Goal: Task Accomplishment & Management: Use online tool/utility

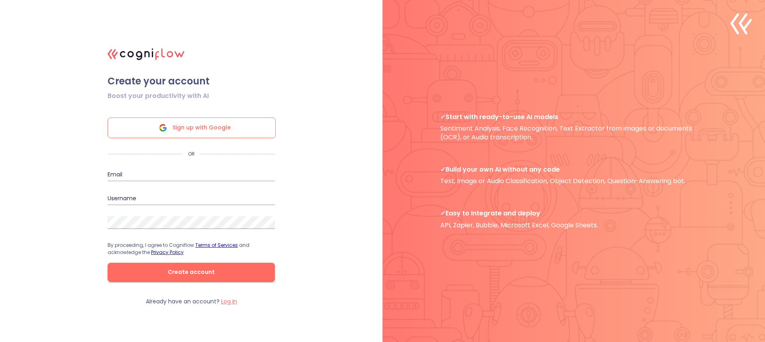
click at [244, 132] on div "Sign up with Google" at bounding box center [192, 128] width 168 height 21
click at [212, 122] on span "Sign up with Google" at bounding box center [202, 128] width 58 height 20
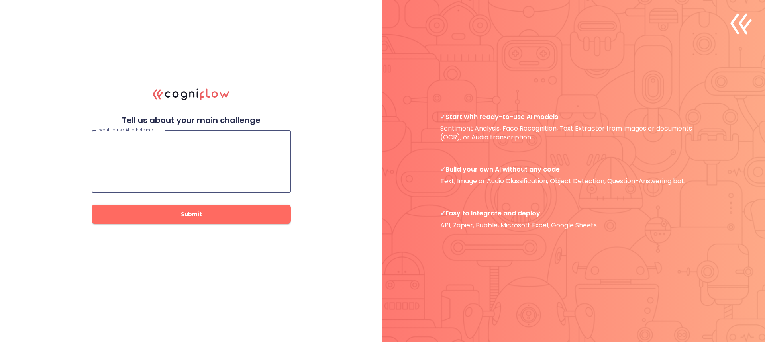
click at [213, 150] on textarea at bounding box center [191, 162] width 188 height 48
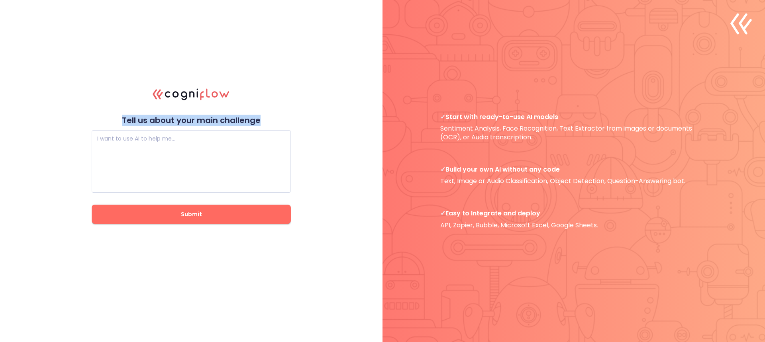
drag, startPoint x: 118, startPoint y: 92, endPoint x: 266, endPoint y: 120, distance: 150.9
click at [266, 120] on div ".cls-1{fill:#141624;}.cls-2{fill:#eb5e60;}.cls-3{fill:none;stroke:#eb5e60;strok…" at bounding box center [191, 171] width 199 height 188
copy p "Tell us about your main challenge"
click at [197, 64] on div ".cls-1{fill:#141624;}.cls-2{fill:#eb5e60;}.cls-3{fill:none;stroke:#eb5e60;strok…" at bounding box center [382, 171] width 765 height 342
drag, startPoint x: 199, startPoint y: 64, endPoint x: 301, endPoint y: 218, distance: 184.6
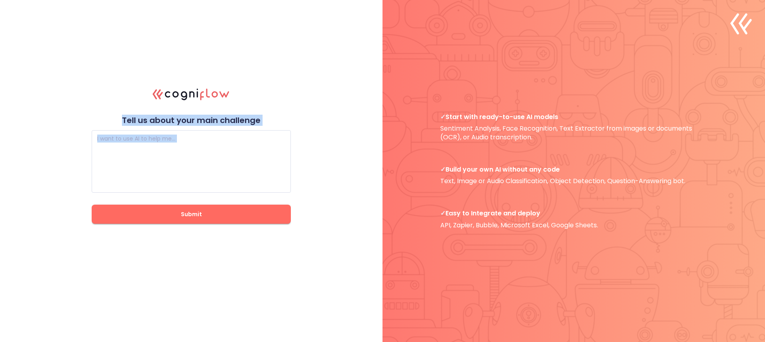
click at [301, 218] on div ".cls-1{fill:#141624;}.cls-2{fill:#eb5e60;}.cls-3{fill:none;stroke:#eb5e60;strok…" at bounding box center [382, 171] width 765 height 342
copy div "Tell us about your main challenge I want to use AI to help me… I want to use AI…"
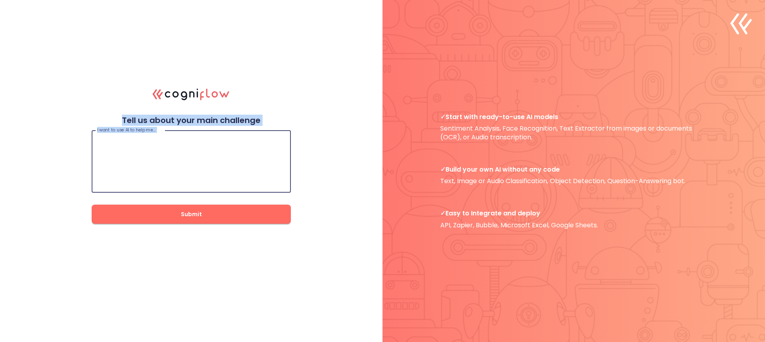
click at [209, 159] on textarea at bounding box center [191, 162] width 188 height 48
paste textarea "I want to use AI to help me create better educational tools that make learning …"
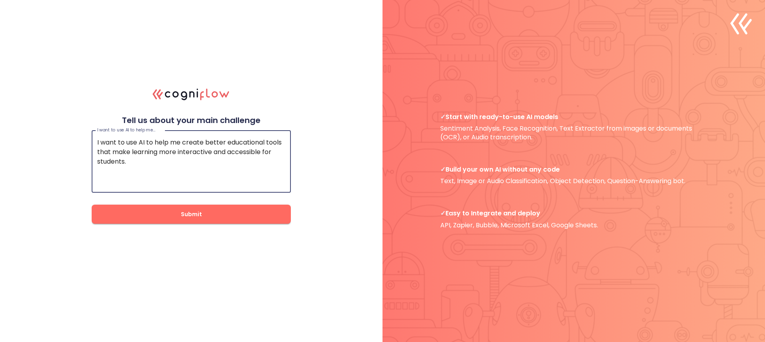
type textarea "I want to use AI to help me create better educational tools that make learning …"
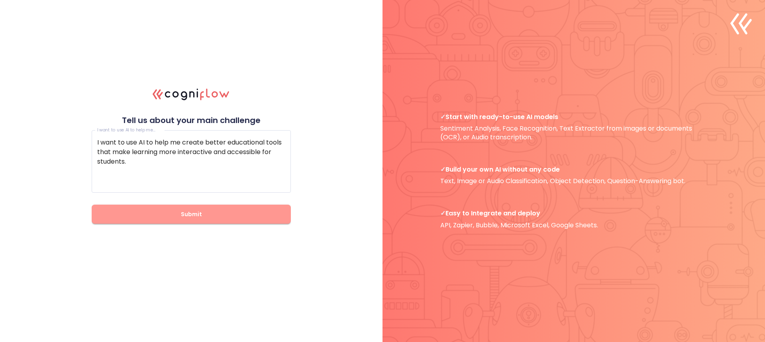
click at [183, 214] on span "Submit" at bounding box center [191, 215] width 174 height 10
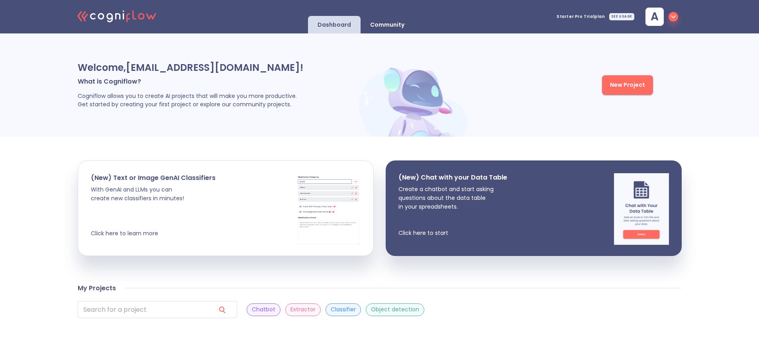
click at [606, 89] on button "New Project" at bounding box center [627, 85] width 51 height 20
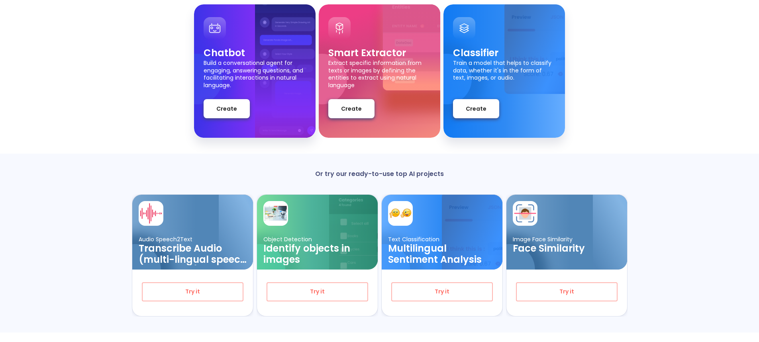
scroll to position [91, 0]
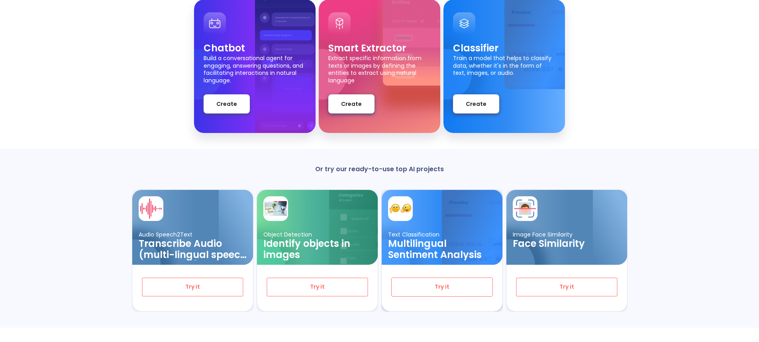
click at [422, 286] on span "Try it" at bounding box center [441, 287] width 75 height 10
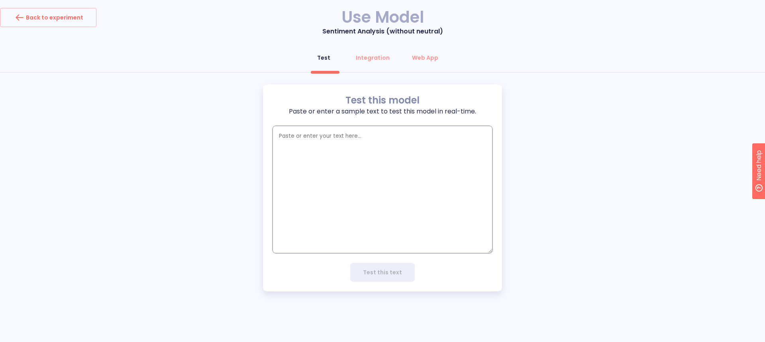
click at [400, 157] on textarea "empty textarea" at bounding box center [383, 189] width 220 height 127
paste textarea "I want to use AI to help me create better educational tools that make learning …"
type textarea "I want to use AI to help me create better educational tools that make learning …"
type textarea "x"
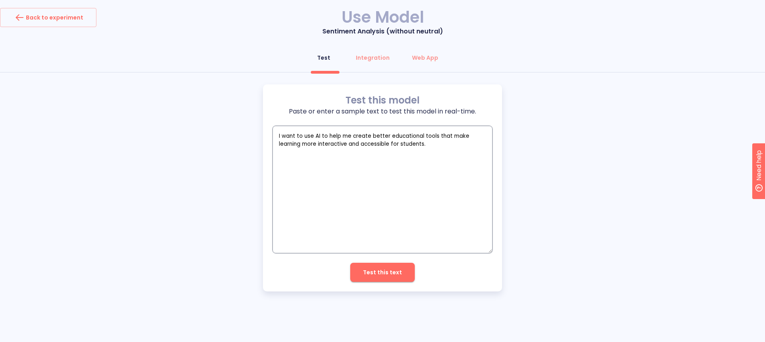
type textarea "I want to use AI to help me create better educational tools that make learning …"
click at [406, 280] on button "Test this text" at bounding box center [382, 272] width 65 height 19
type textarea "x"
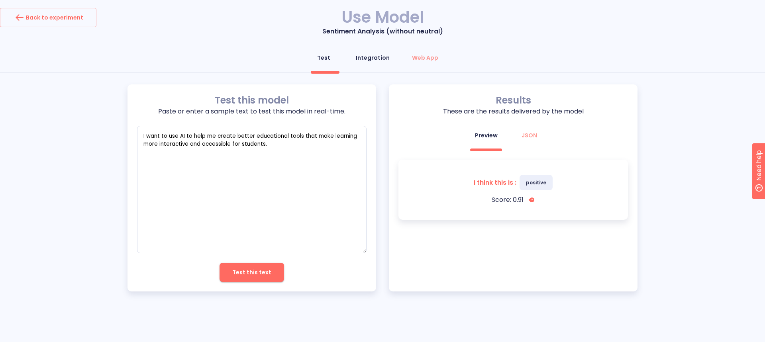
click at [380, 56] on div "Integration" at bounding box center [373, 58] width 34 height 8
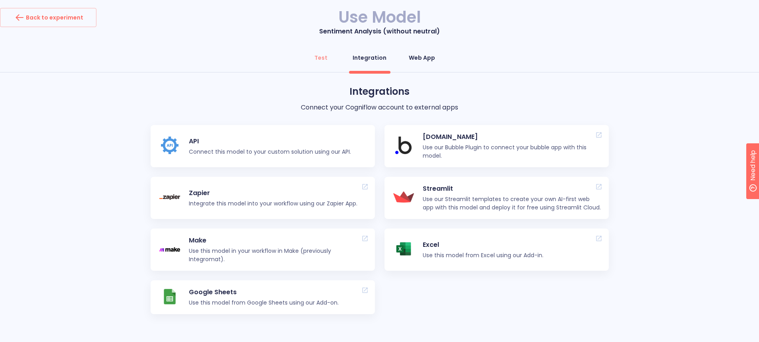
click at [416, 63] on button "Web App" at bounding box center [422, 57] width 36 height 19
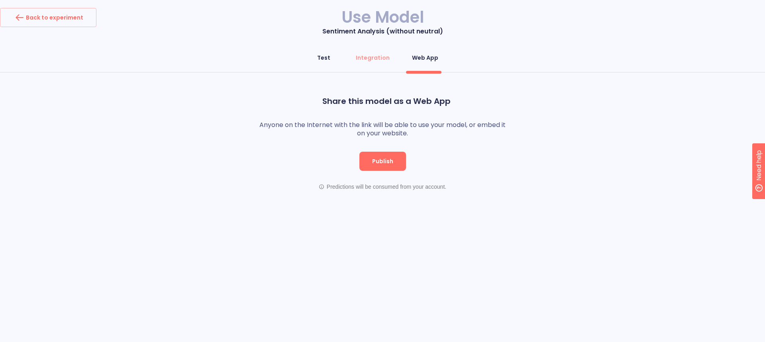
click at [327, 53] on button "Test" at bounding box center [324, 57] width 29 height 19
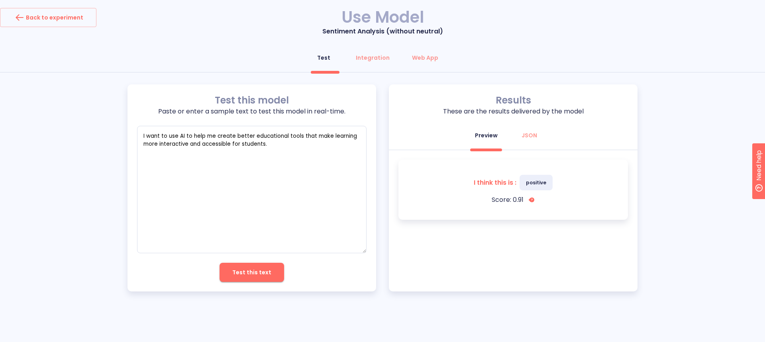
click at [404, 35] on p "Sentiment Analysis (without neutral)" at bounding box center [382, 32] width 765 height 10
click at [80, 13] on div "Back to experiment" at bounding box center [48, 17] width 70 height 13
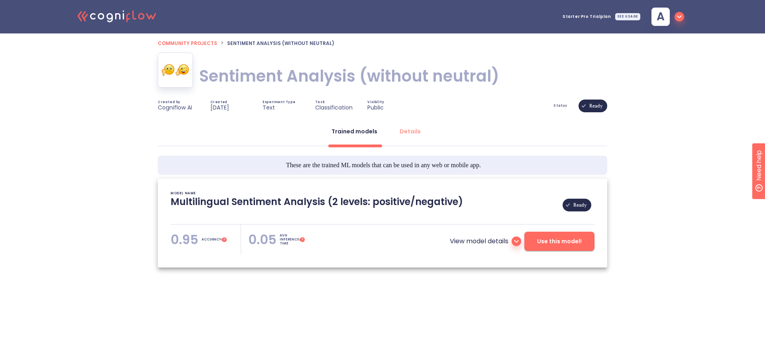
type textarea "[2021/10/13 03:41:27]- Pretrained Multilingual (en, nl, de, fr, it, es) Sentime…"
click at [396, 132] on button "Details" at bounding box center [410, 131] width 31 height 19
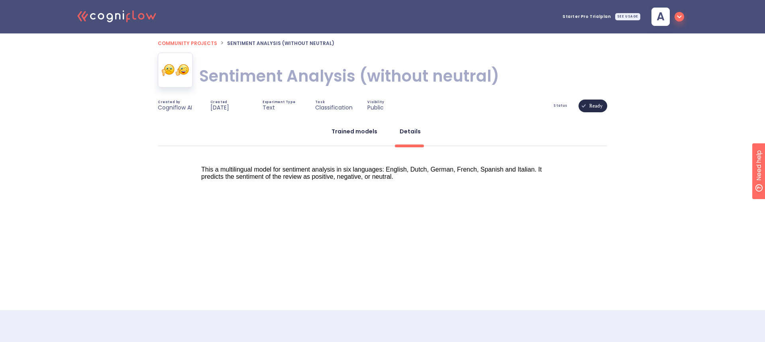
click at [375, 133] on div "Trained models" at bounding box center [354, 131] width 46 height 8
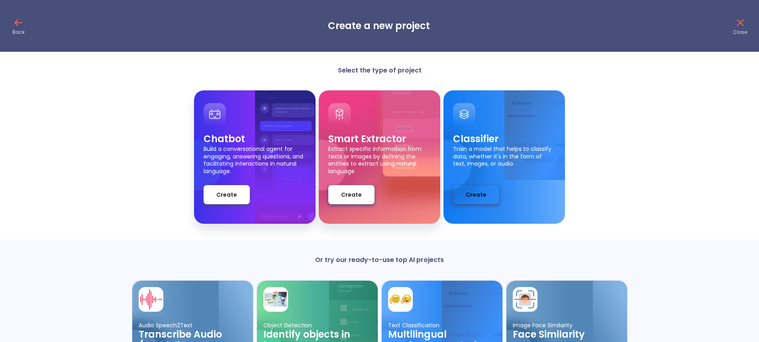
click at [485, 198] on button "Create" at bounding box center [476, 194] width 46 height 19
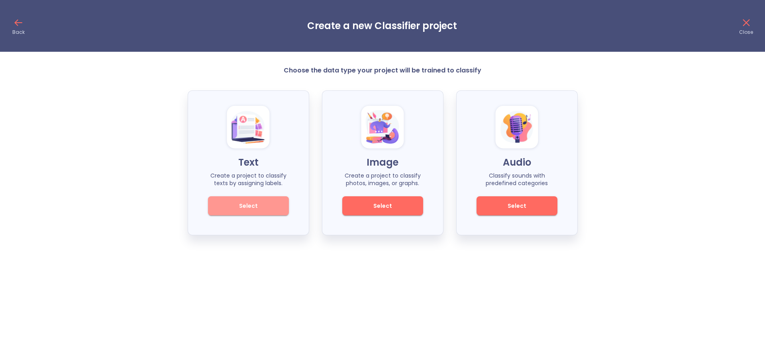
click at [214, 200] on button "Select" at bounding box center [248, 205] width 81 height 19
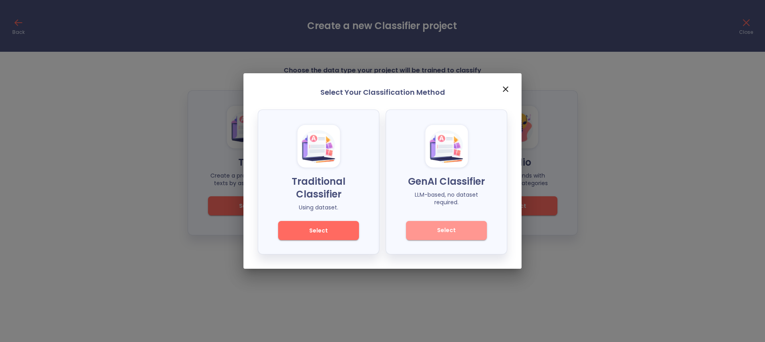
click at [413, 226] on button "Select" at bounding box center [446, 230] width 81 height 19
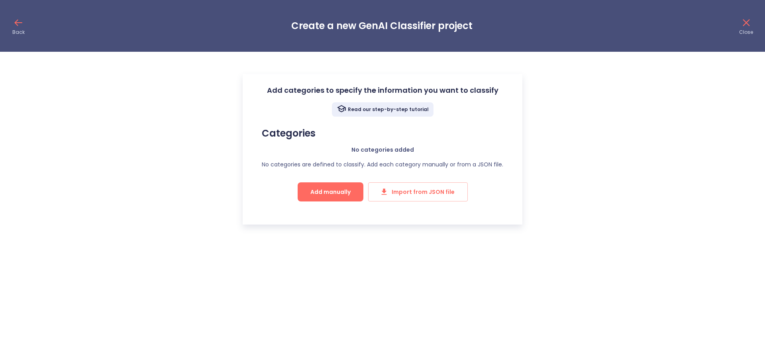
click at [350, 193] on span "Add manually" at bounding box center [330, 192] width 40 height 10
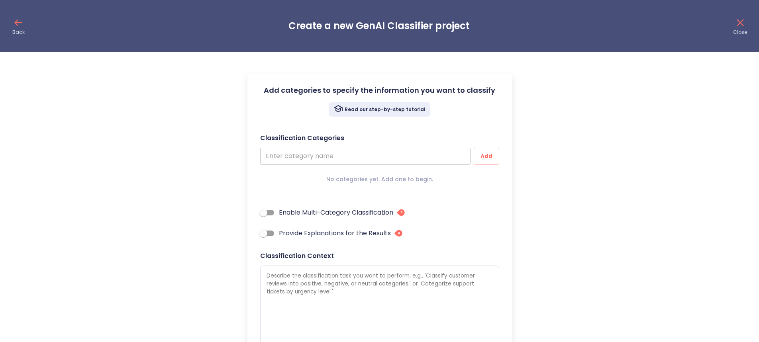
click at [348, 158] on input "text" at bounding box center [365, 156] width 210 height 17
type input "ا"
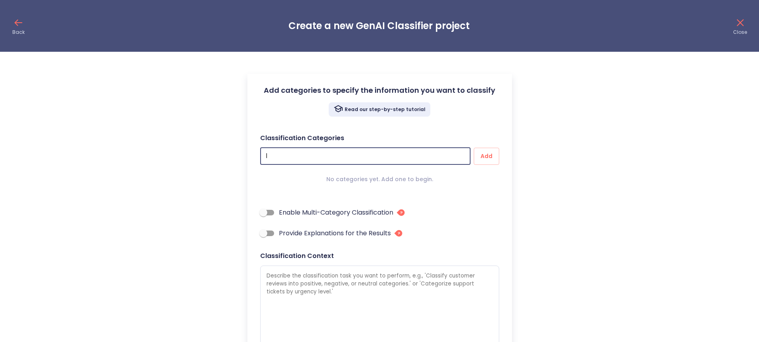
type textarea "x"
type input "اش"
type textarea "x"
type input "ا"
type textarea "x"
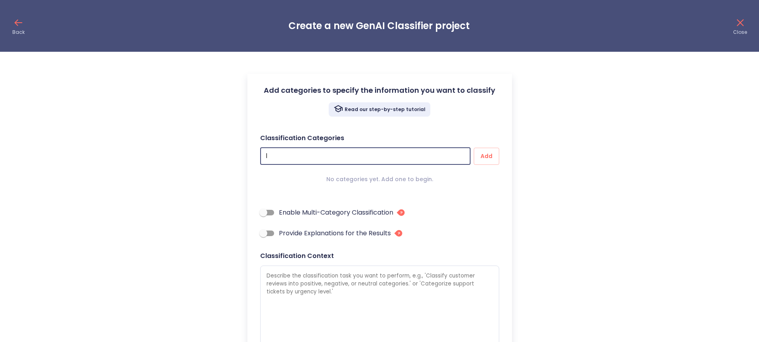
type textarea "x"
type input "h"
type textarea "x"
type input "ha"
type textarea "x"
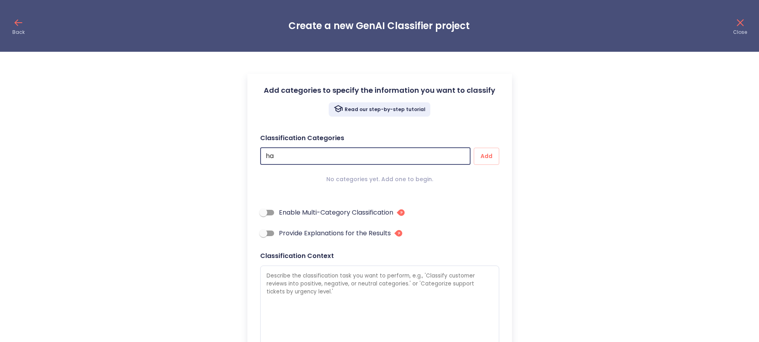
type input "hap"
type textarea "x"
type input "happ"
type textarea "x"
type input "happy"
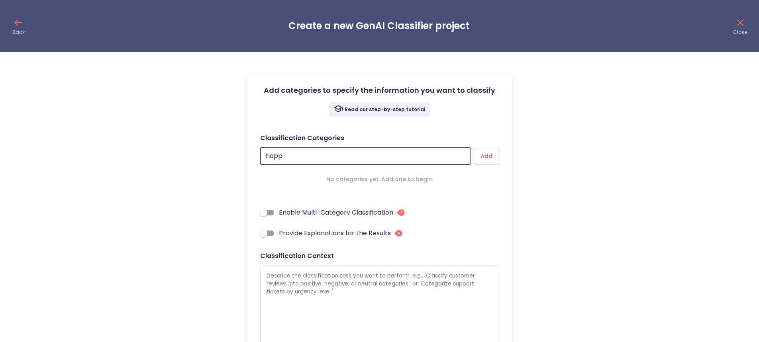
type textarea "x"
type input "happy"
click at [474, 148] on button "Add" at bounding box center [486, 156] width 25 height 17
type textarea "x"
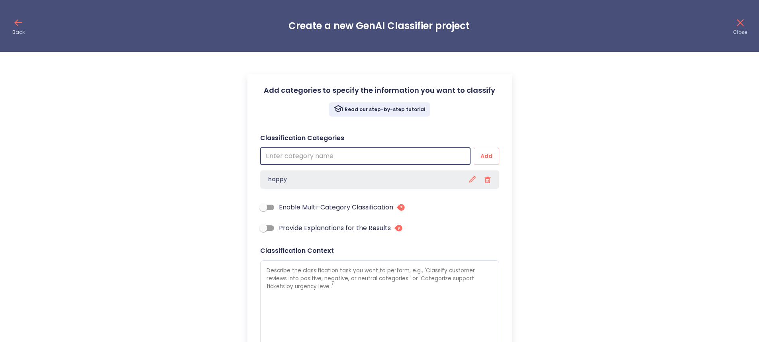
type input "s"
type textarea "x"
type input "sa"
type textarea "x"
type input "sad"
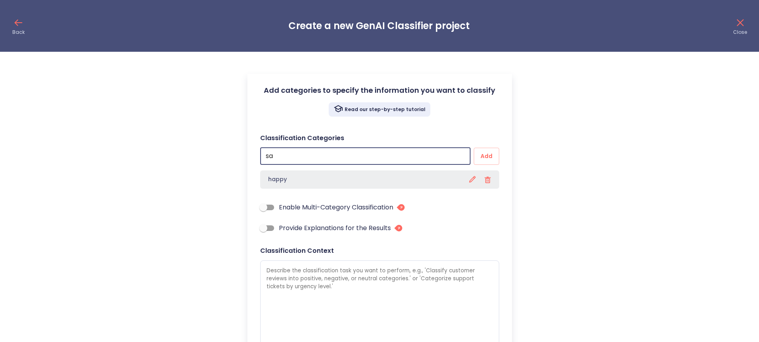
type textarea "x"
type input "sad"
click at [474, 148] on button "Add" at bounding box center [486, 156] width 25 height 17
type textarea "x"
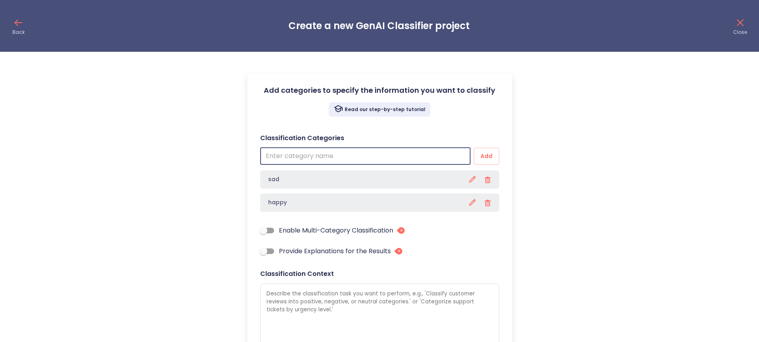
click at [267, 231] on input "Enable Multi-Category Classification" at bounding box center [263, 230] width 45 height 15
checkbox input "true"
type textarea "x"
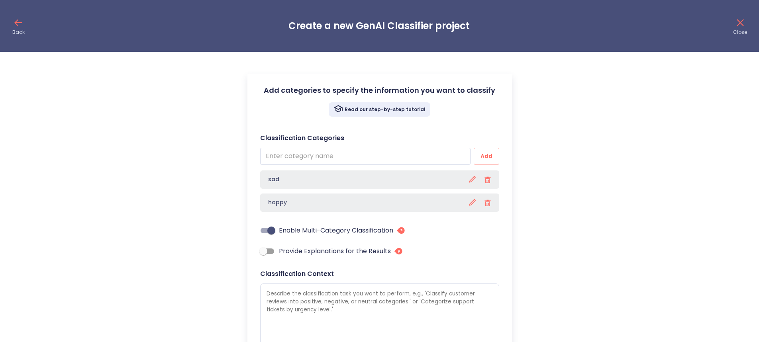
click at [266, 250] on input "Provide Explanations for the Results" at bounding box center [263, 251] width 45 height 15
checkbox input "true"
type textarea "x"
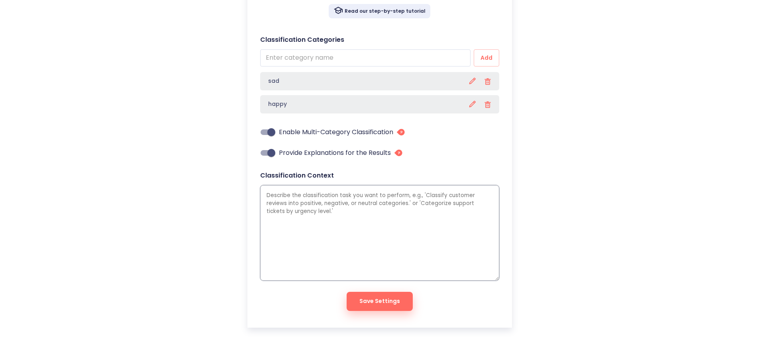
click at [341, 222] on textarea at bounding box center [379, 233] width 239 height 96
paste textarea "I want to use AI to help me create better educational tools that make learning …"
type textarea "I want to use AI to help me create better educational tools that make learning …"
type textarea "x"
type textarea "I want to use AI to help me create better educational tools that make learning …"
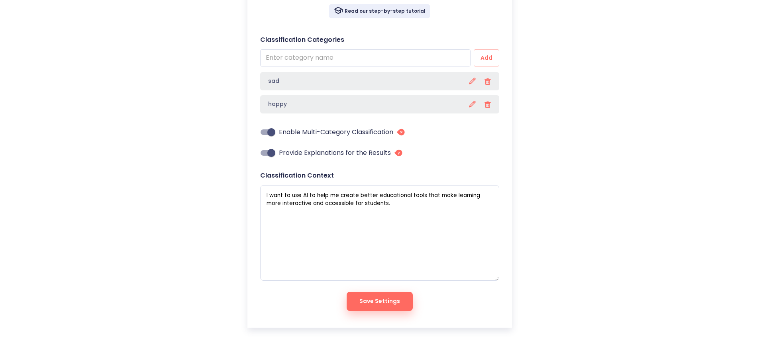
click at [384, 292] on button "Save Settings" at bounding box center [380, 301] width 66 height 19
type textarea "x"
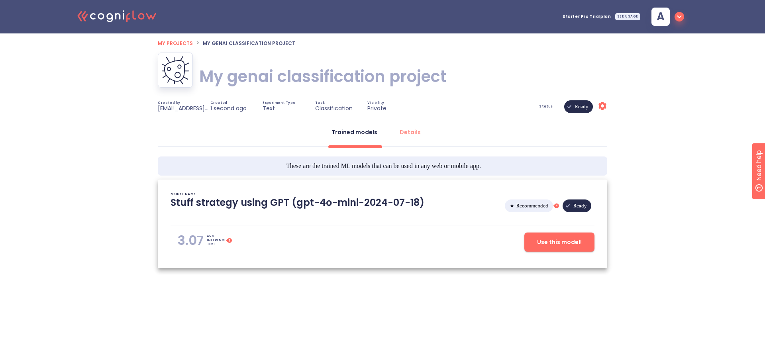
click at [541, 237] on button "Use this model!" at bounding box center [559, 242] width 70 height 19
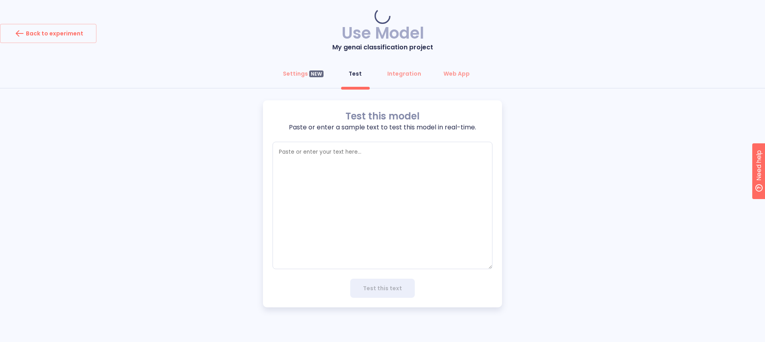
type textarea "x"
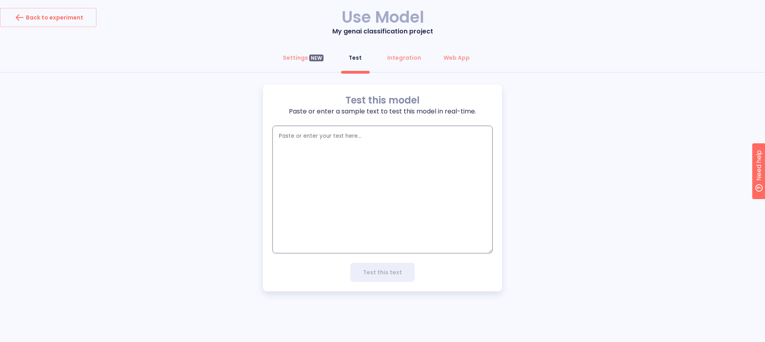
click at [436, 155] on textarea "empty textarea" at bounding box center [383, 189] width 220 height 127
paste textarea "I want to use AI to help me create better educational tools that make learning …"
type textarea "I want to use AI to help me create better educational tools that make learning …"
type textarea "x"
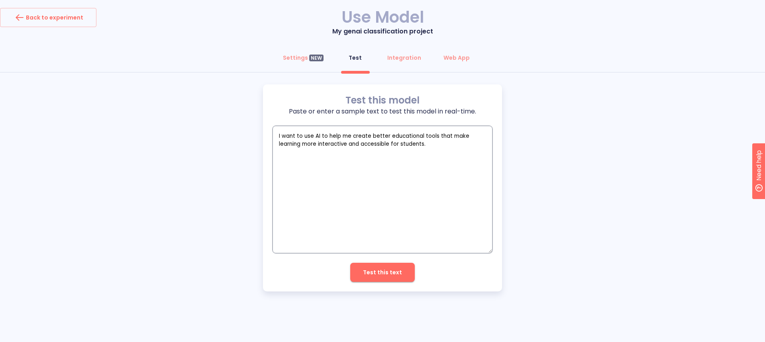
type textarea "I want to use AI to help me create better educational tools that make learning …"
click at [402, 278] on button "Test this text" at bounding box center [382, 272] width 65 height 19
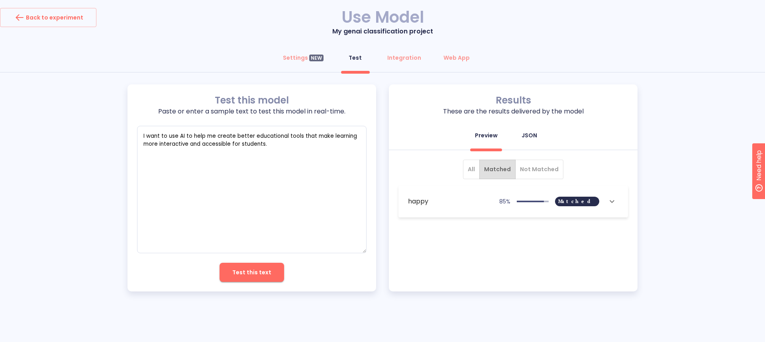
click at [533, 138] on div "JSON" at bounding box center [530, 135] width 16 height 8
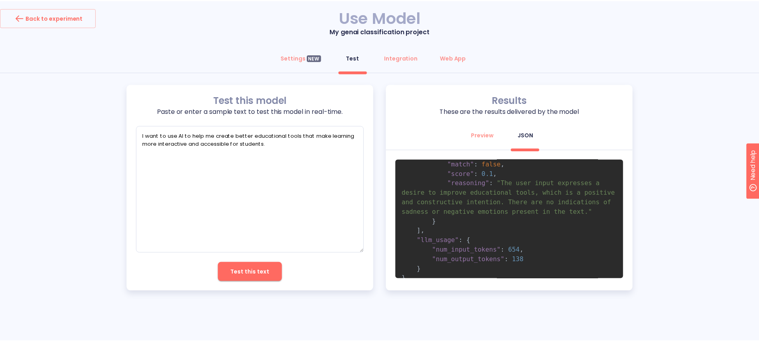
scroll to position [161, 0]
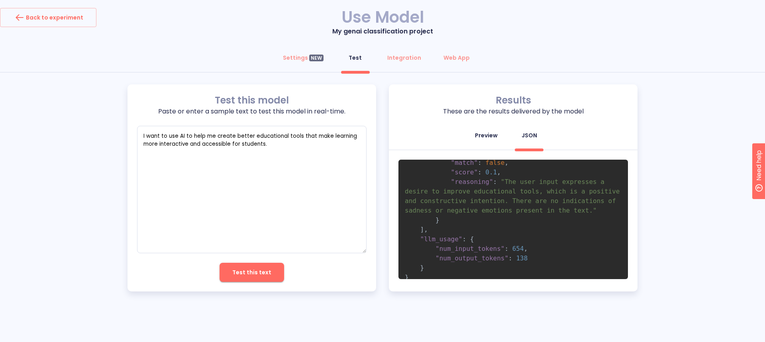
click at [493, 139] on div "Preview" at bounding box center [486, 135] width 23 height 8
type textarea "x"
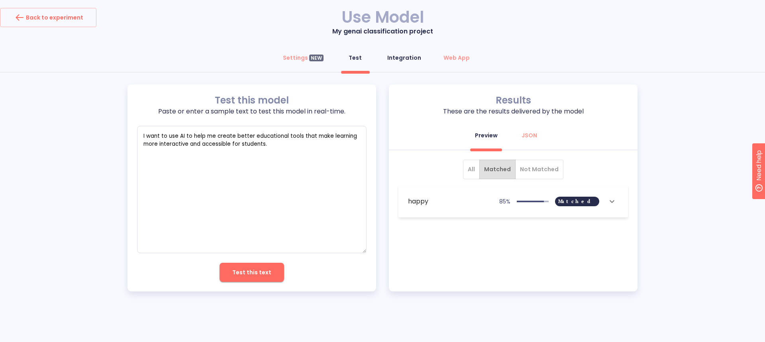
click at [415, 55] on div "Integration" at bounding box center [404, 58] width 34 height 8
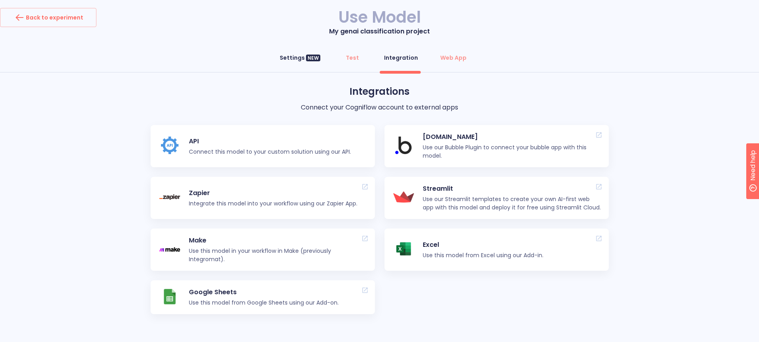
click at [320, 57] on div "NEW" at bounding box center [313, 58] width 14 height 7
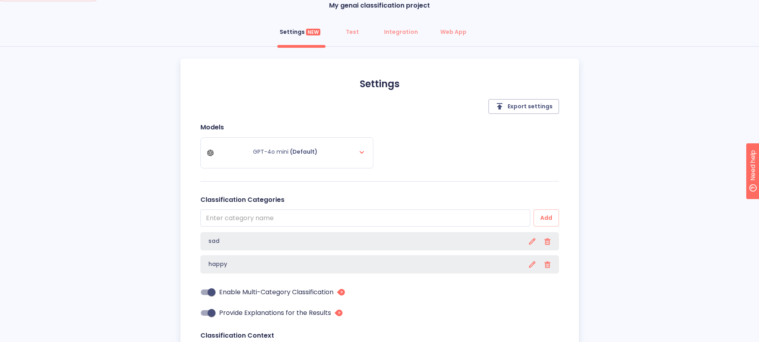
scroll to position [40, 0]
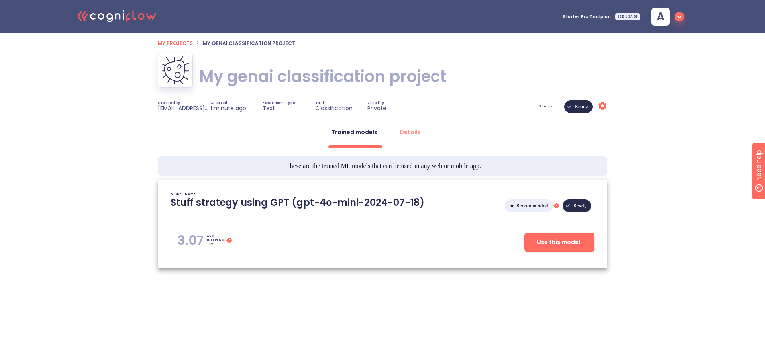
click at [140, 16] on icon ".cls-1{fill:#141624;}.cls-2{fill:#eb5e60;}.cls-3{fill:none;stroke:#eb5e60;strok…" at bounding box center [117, 16] width 88 height 24
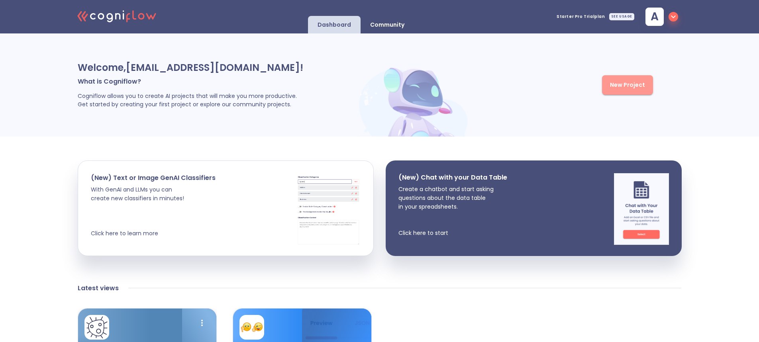
click at [634, 87] on span "New Project" at bounding box center [627, 85] width 35 height 10
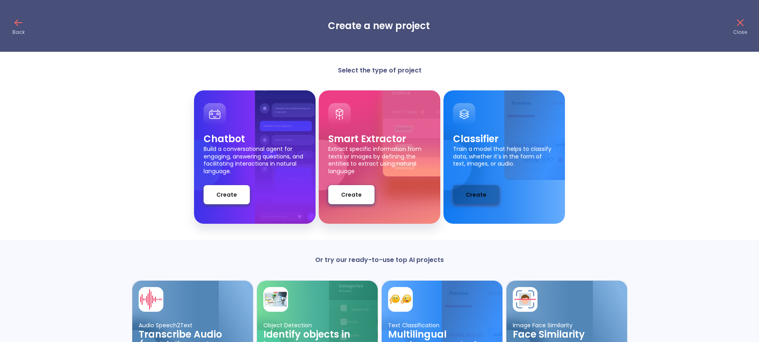
click at [486, 201] on button "Create" at bounding box center [476, 194] width 46 height 19
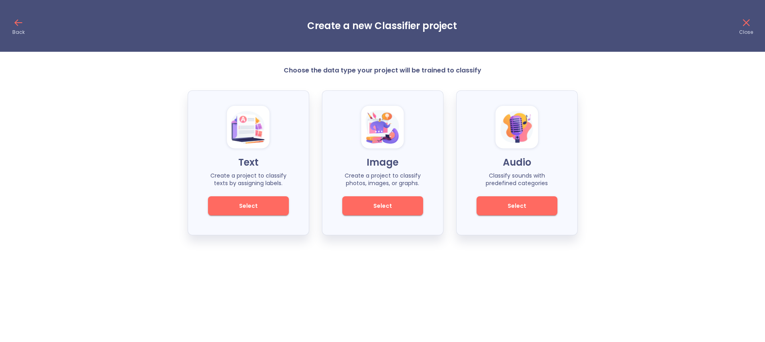
click at [285, 204] on button "Select" at bounding box center [248, 205] width 81 height 19
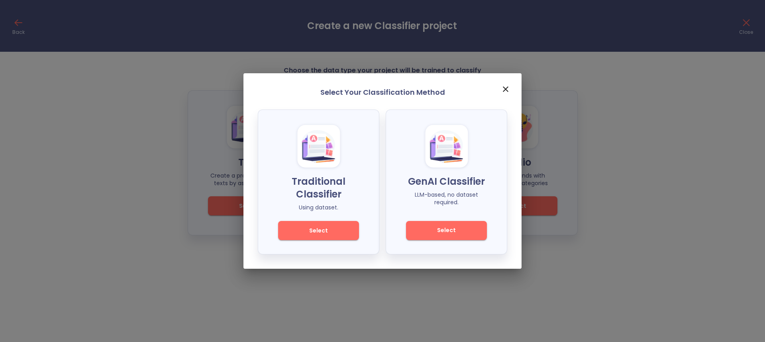
click at [331, 229] on span "Select" at bounding box center [319, 231] width 54 height 10
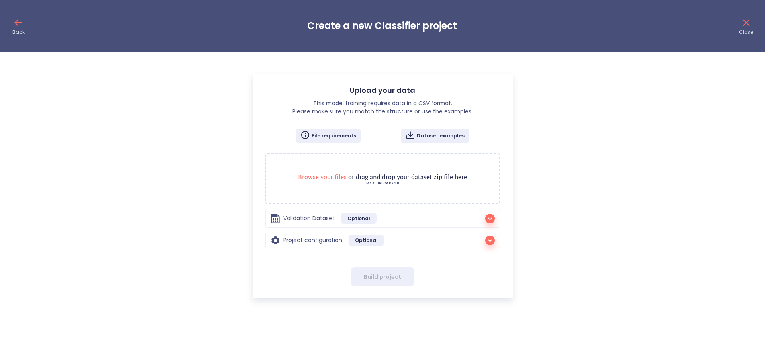
radio input "true"
checkbox input "true"
click at [369, 241] on span "Optional" at bounding box center [366, 241] width 35 height 12
click at [361, 218] on span "Optional" at bounding box center [358, 219] width 35 height 12
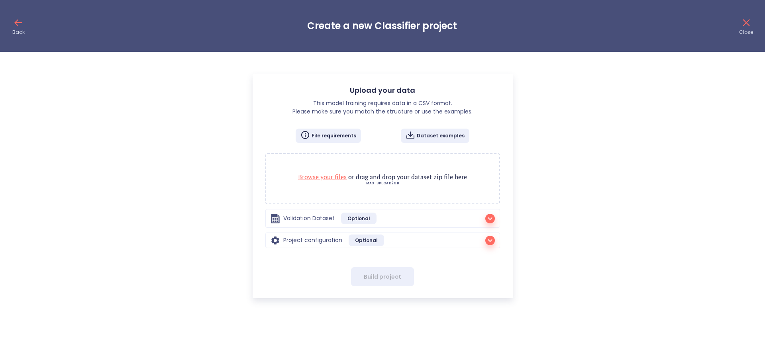
click at [485, 217] on icon "button" at bounding box center [490, 219] width 10 height 10
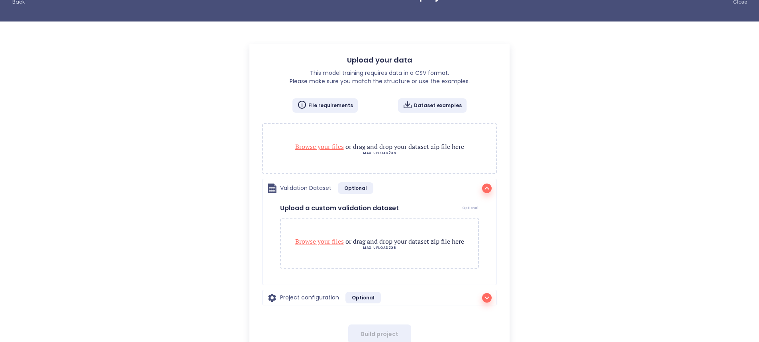
scroll to position [58, 0]
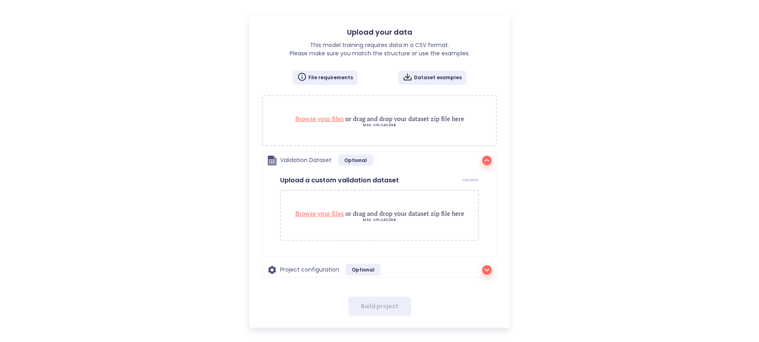
click at [470, 265] on div "Project configuration Optional" at bounding box center [379, 270] width 224 height 12
click at [478, 269] on div "Project configuration Optional" at bounding box center [379, 270] width 224 height 12
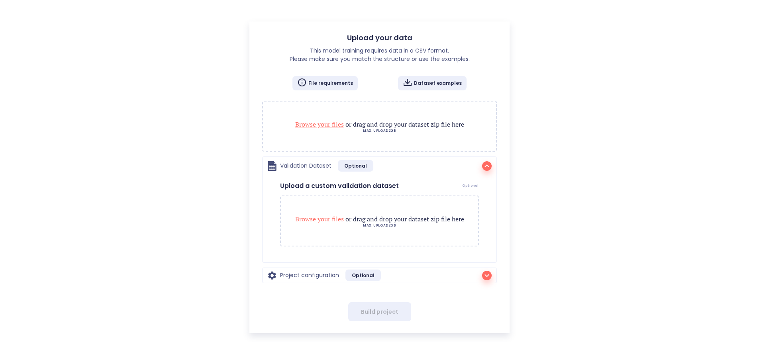
scroll to position [0, 0]
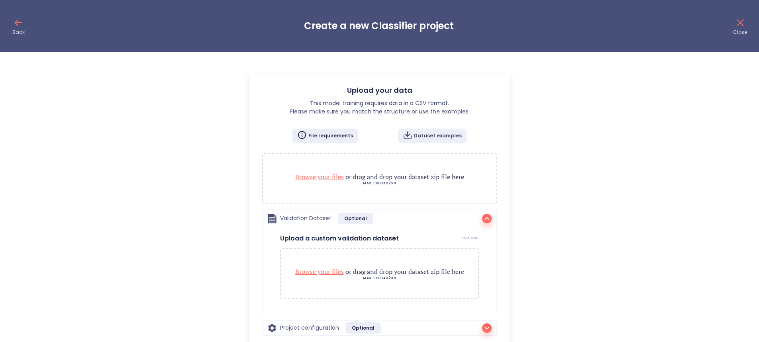
click at [441, 137] on p "Dataset examples" at bounding box center [438, 136] width 48 height 6
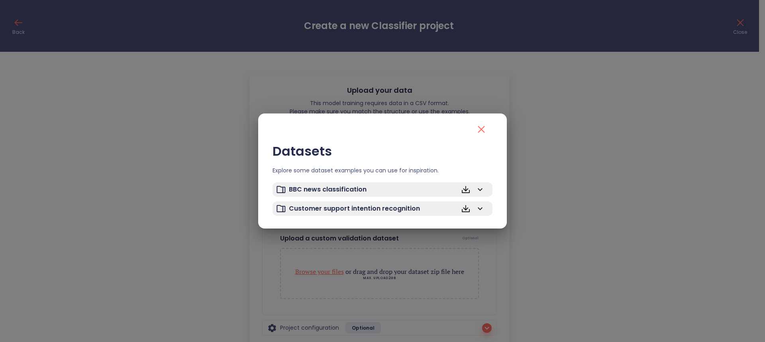
click at [468, 193] on icon at bounding box center [465, 191] width 7 height 2
click at [476, 127] on icon "close" at bounding box center [481, 129] width 13 height 13
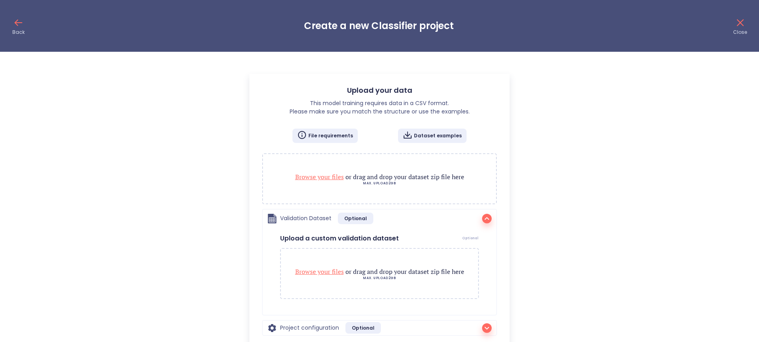
click at [324, 180] on span "Browse your files" at bounding box center [319, 177] width 49 height 9
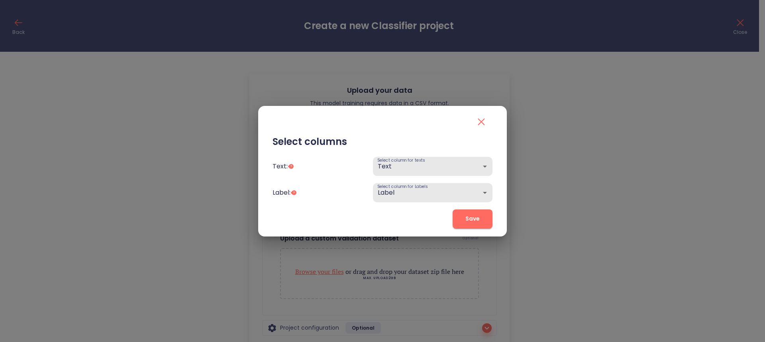
click at [429, 172] on body "Back Create a new Classifier project Close Upload your data This model training…" at bounding box center [382, 193] width 765 height 386
click at [428, 126] on div at bounding box center [382, 171] width 765 height 342
click at [472, 220] on span "Save" at bounding box center [472, 219] width 14 height 10
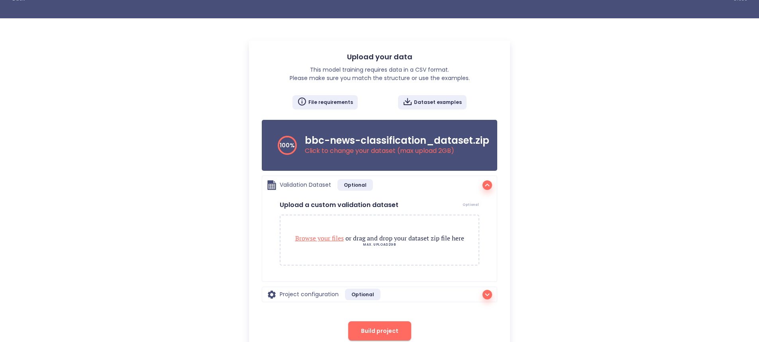
scroll to position [58, 0]
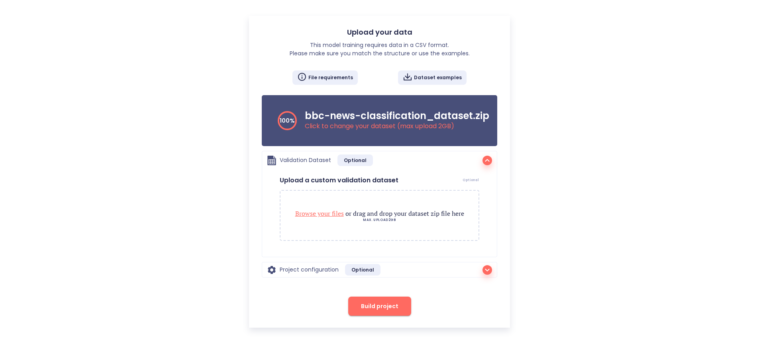
click at [382, 313] on button "Build project" at bounding box center [379, 306] width 63 height 19
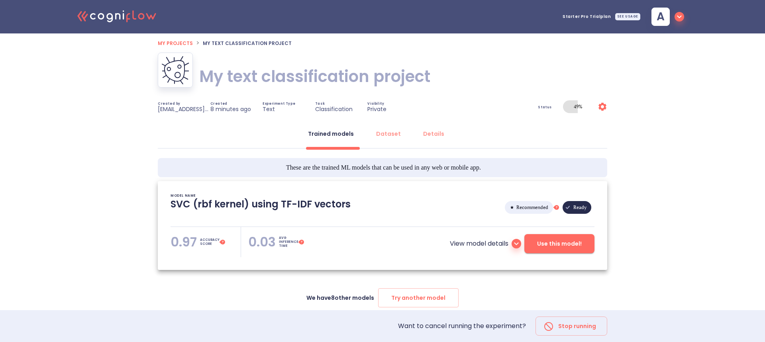
type textarea "[[DATE] 16:58:34]- Starting with download required files from shared storage [[…"
click at [532, 232] on div "View model details Use this model!" at bounding box center [450, 240] width 282 height 26
click at [539, 242] on span "Use this model!" at bounding box center [556, 244] width 45 height 10
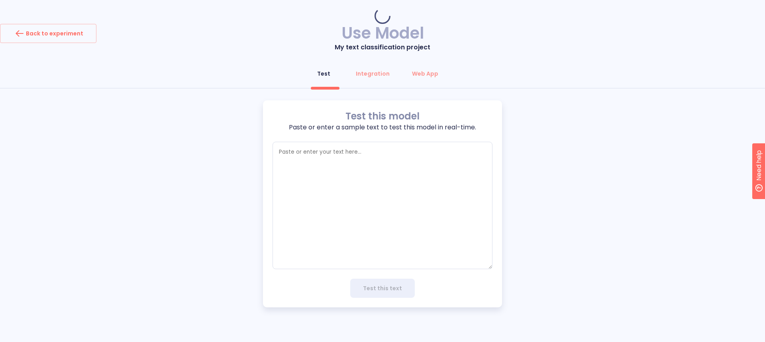
type textarea "x"
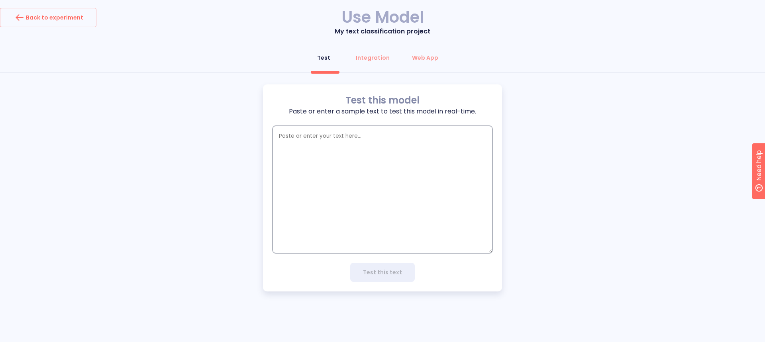
click at [372, 156] on textarea "empty textarea" at bounding box center [383, 189] width 220 height 127
type textarea "m"
type textarea "x"
type textarea "my"
type textarea "x"
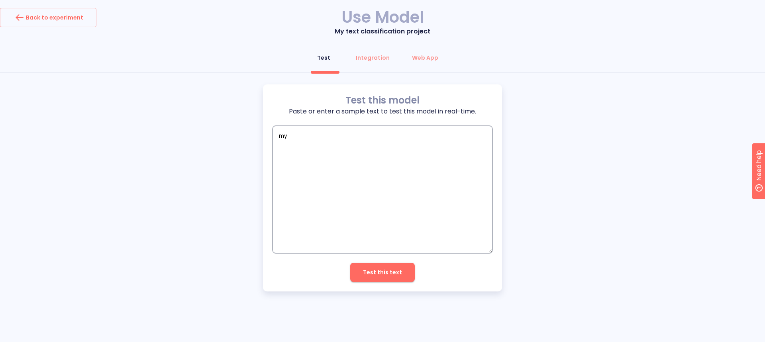
type textarea "my"
type textarea "x"
type textarea "my n"
type textarea "x"
type textarea "my na"
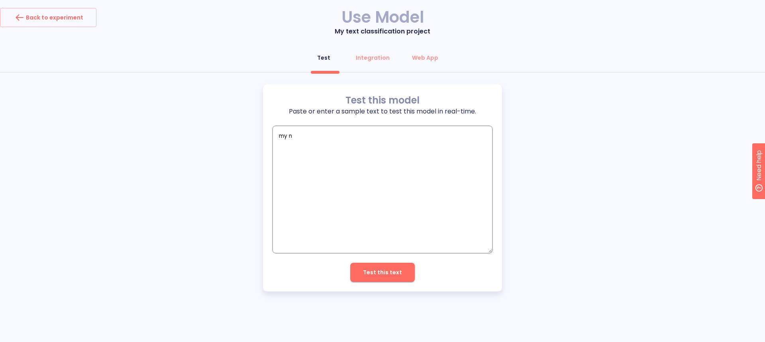
type textarea "x"
type textarea "my nam"
type textarea "x"
type textarea "my name"
type textarea "x"
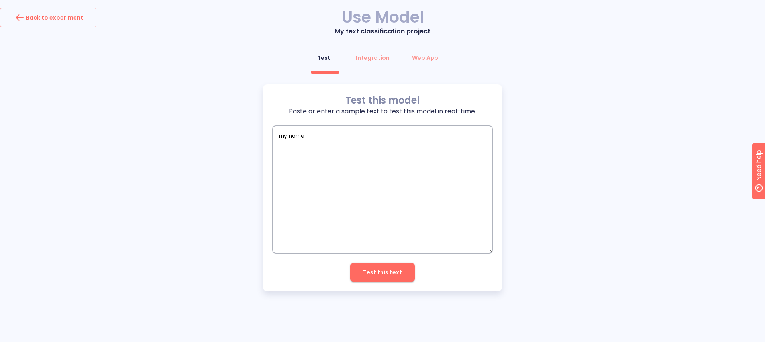
type textarea "my name"
type textarea "x"
type textarea "my name i"
type textarea "x"
type textarea "my name is"
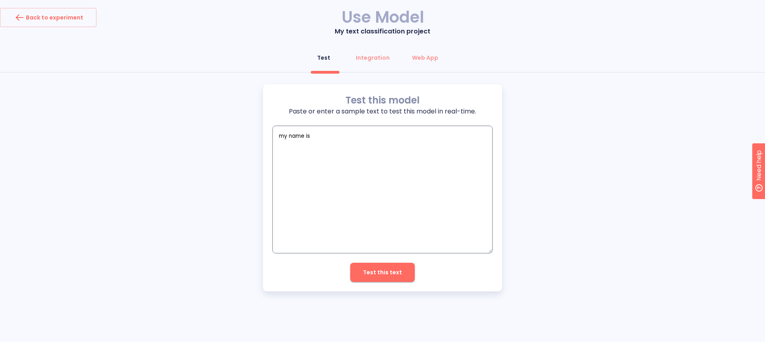
type textarea "x"
type textarea "my name is"
type textarea "x"
type textarea "my name is o"
type textarea "x"
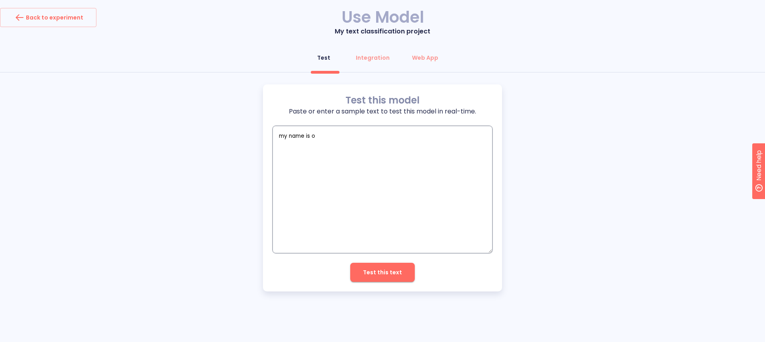
type textarea "my name is ol"
type textarea "x"
type textarea "my name is old"
type textarea "x"
type textarea "my name is old"
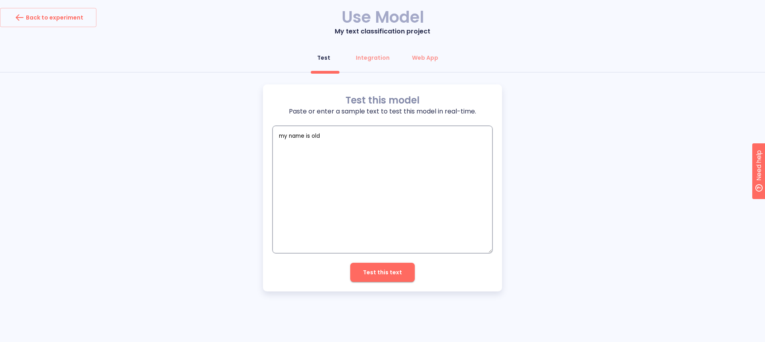
type textarea "x"
type textarea "my name is old"
click at [402, 266] on button "Test this text" at bounding box center [382, 272] width 65 height 19
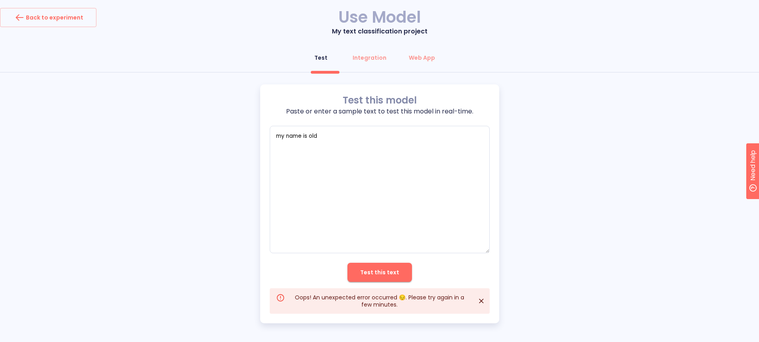
click at [380, 277] on span "Test this text" at bounding box center [379, 273] width 39 height 10
type textarea "x"
click at [374, 66] on button "Integration" at bounding box center [369, 57] width 43 height 19
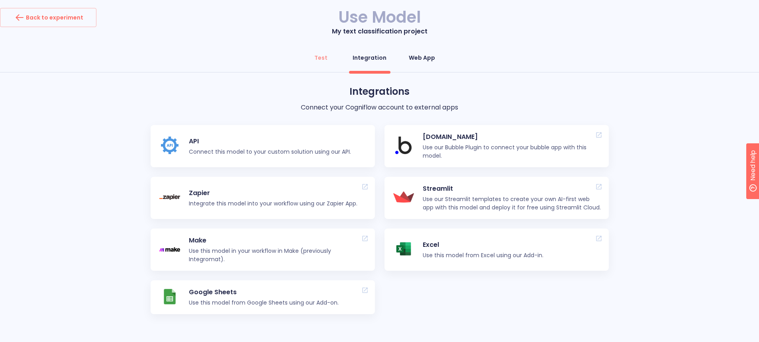
click at [414, 58] on div "Web App" at bounding box center [422, 58] width 26 height 8
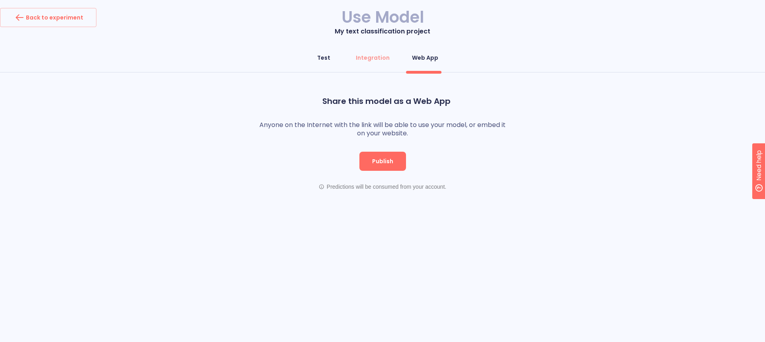
click at [327, 59] on div "Test" at bounding box center [323, 58] width 13 height 8
